Goal: Transaction & Acquisition: Obtain resource

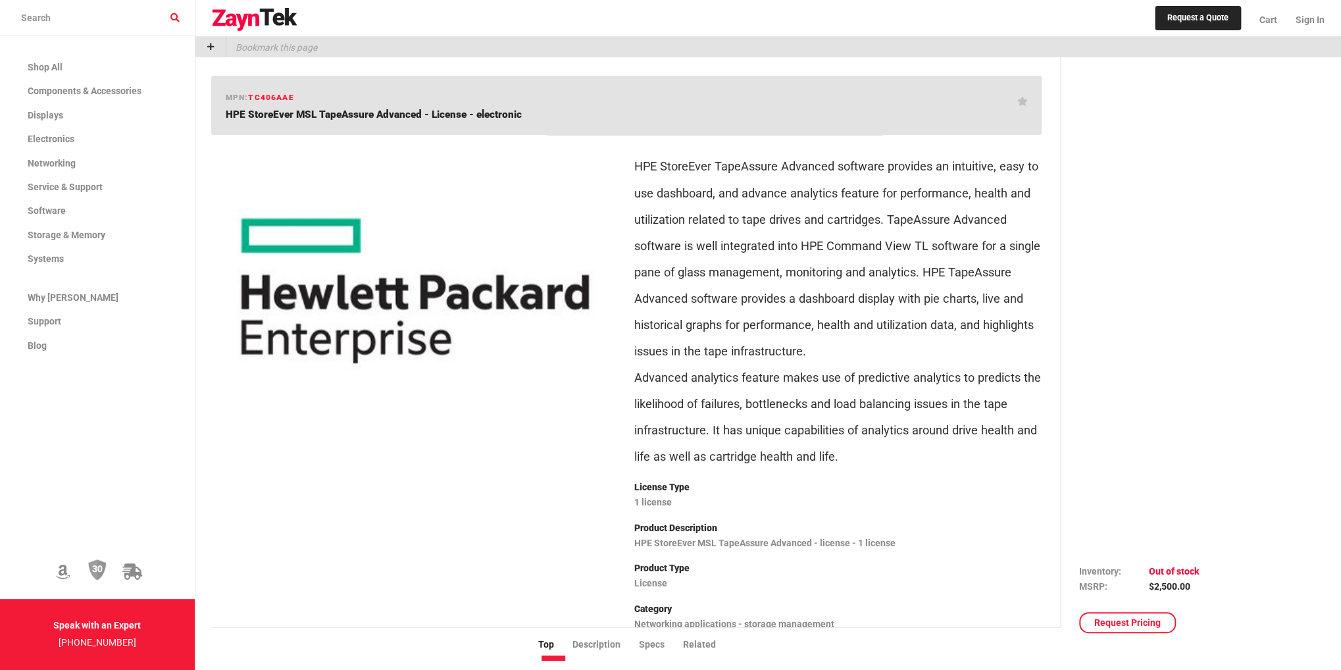
click at [359, 113] on span "HPE StoreEver MSL TapeAssure Advanced - License - electronic" at bounding box center [373, 115] width 296 height 12
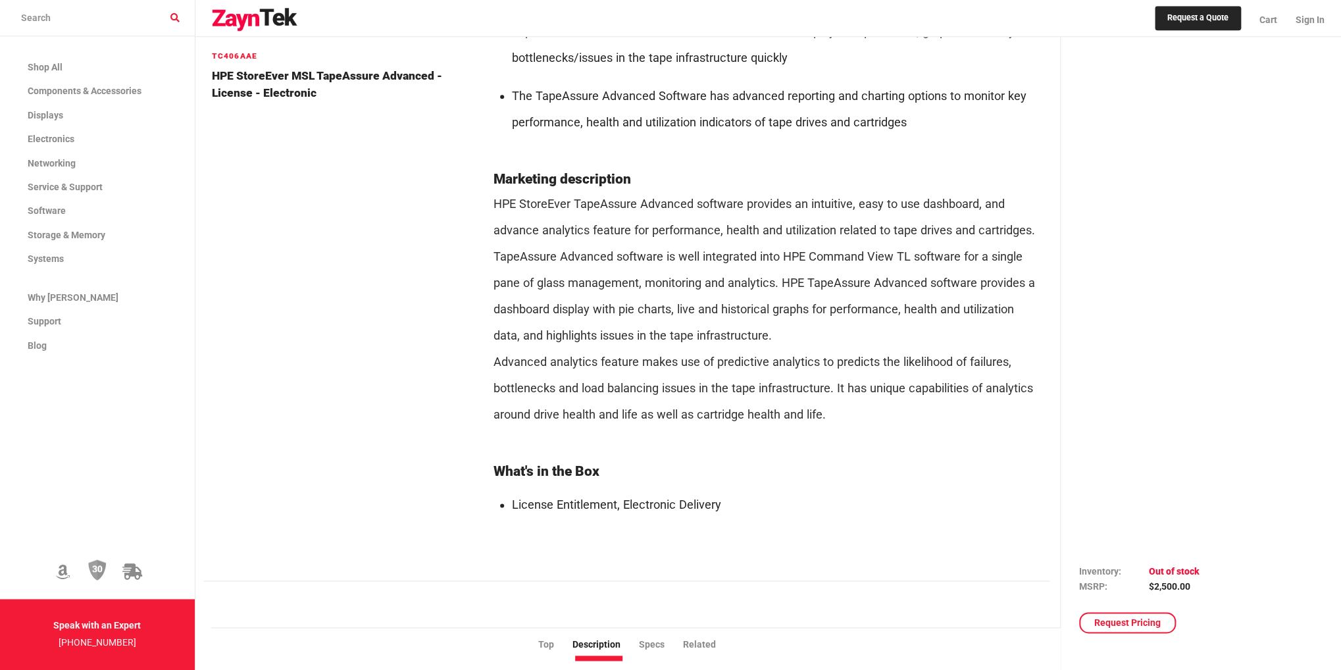
scroll to position [844, 0]
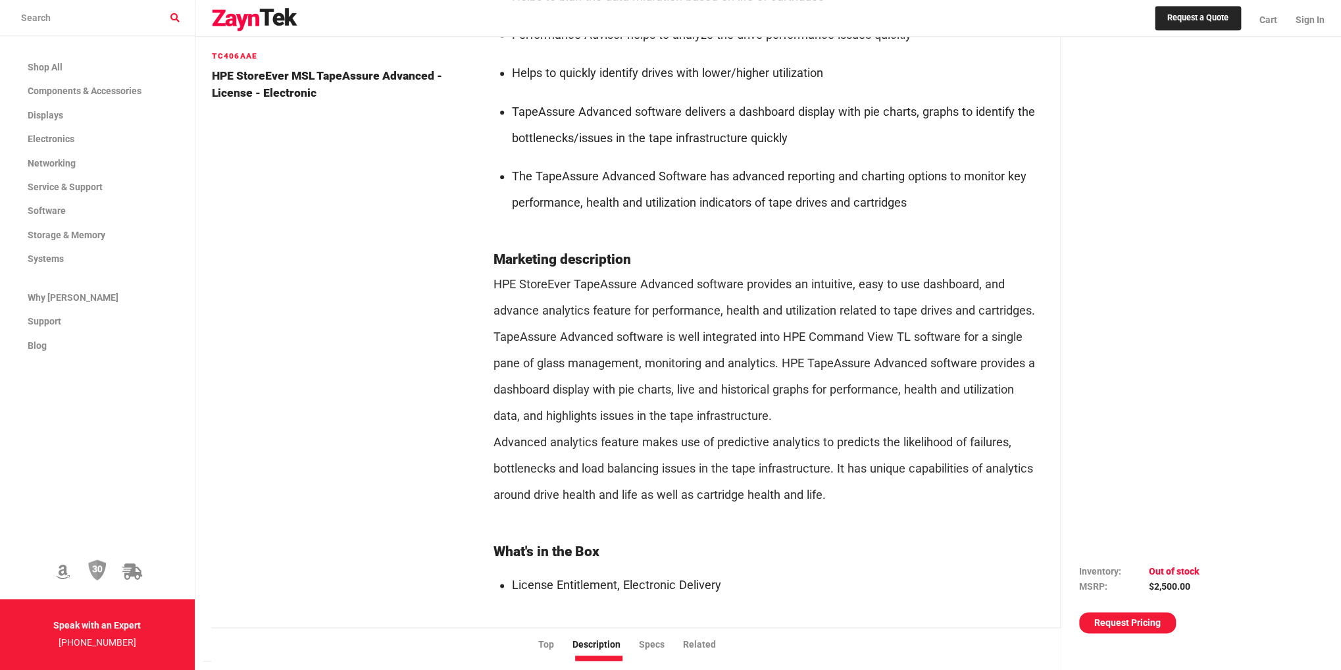
click at [1136, 619] on link "Request Pricing" at bounding box center [1127, 622] width 97 height 21
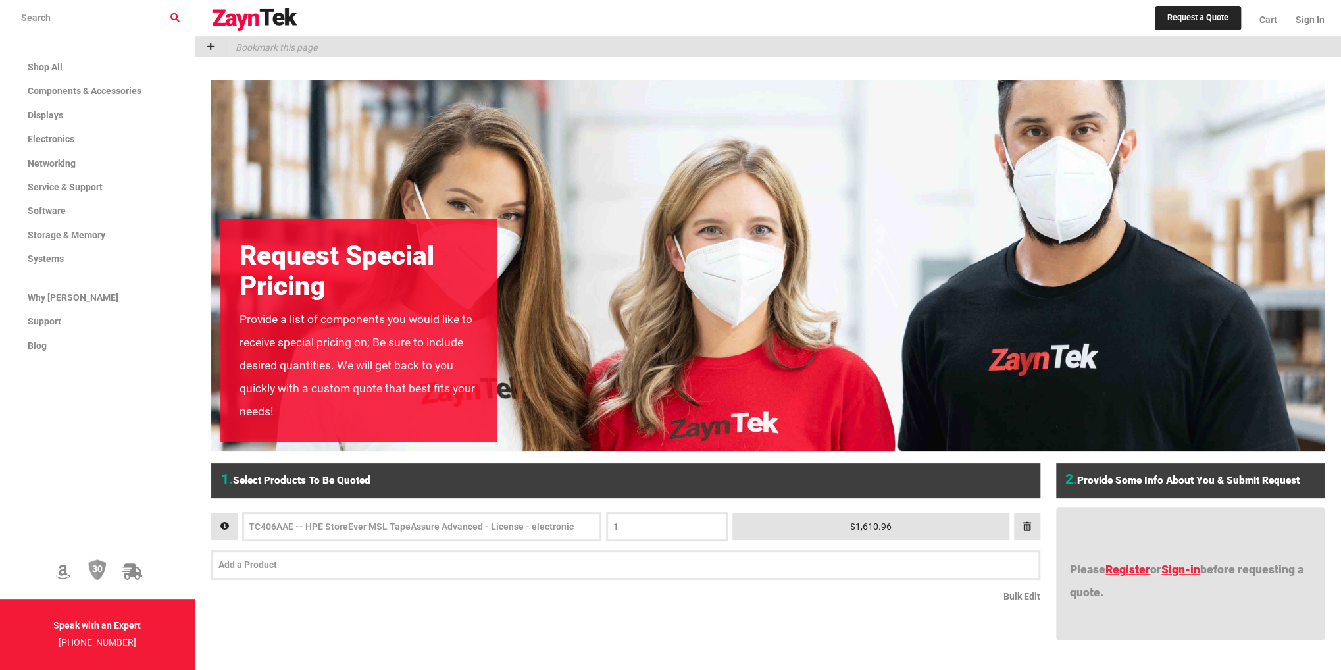
click at [303, 468] on h6 "1. Select Products to be Quoted" at bounding box center [626, 479] width 811 height 23
